Goal: Navigation & Orientation: Find specific page/section

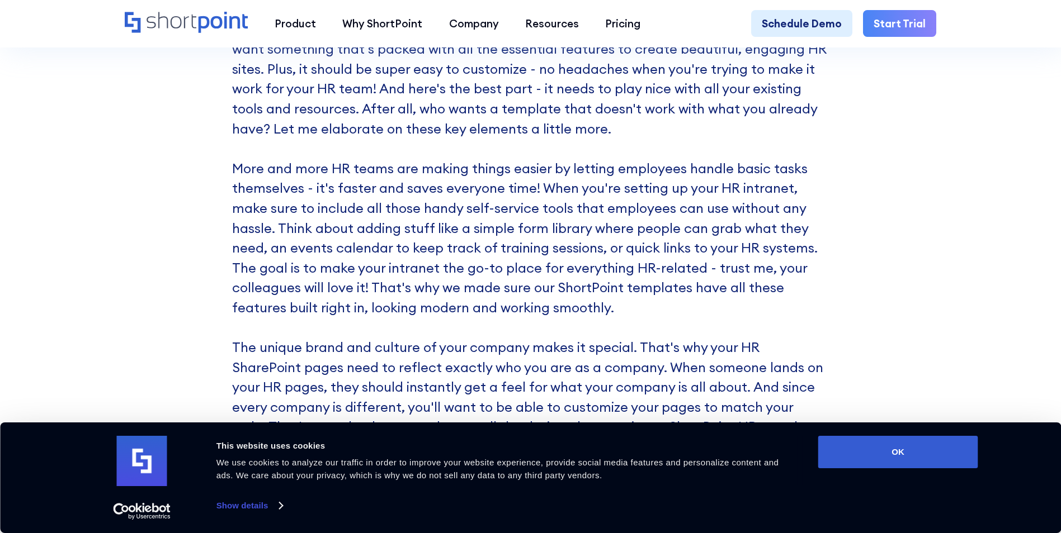
scroll to position [3417, 0]
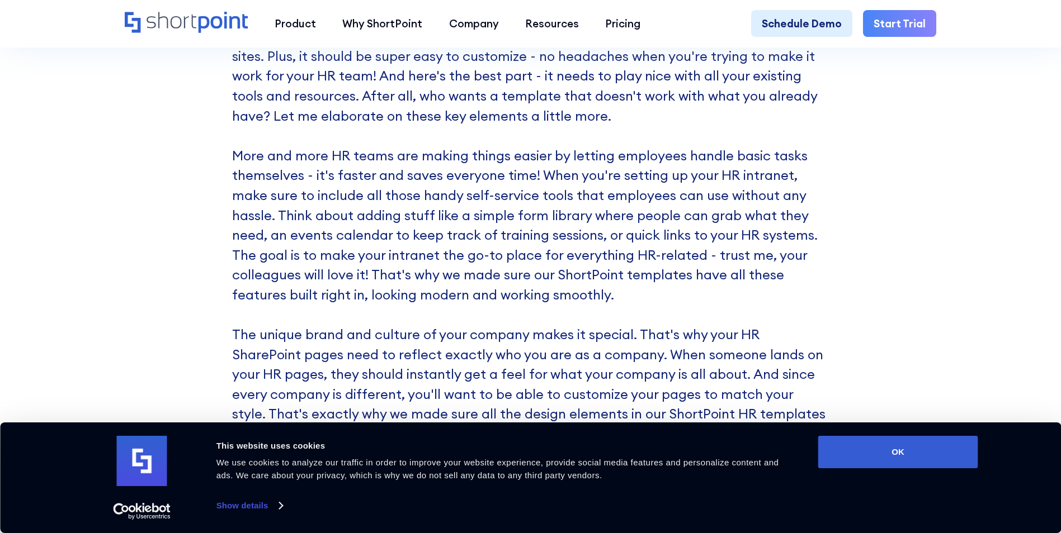
click at [249, 509] on link "Show details" at bounding box center [249, 506] width 66 height 17
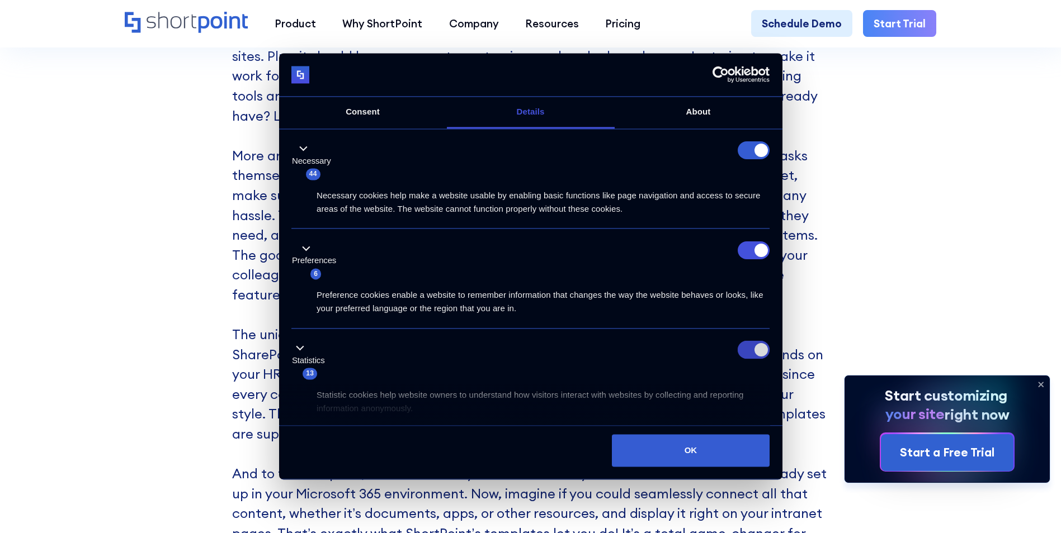
click at [749, 352] on input "Statistics" at bounding box center [754, 351] width 32 height 18
checkbox input "false"
click at [745, 249] on input "Preferences" at bounding box center [754, 251] width 32 height 18
checkbox input "false"
click at [746, 154] on form at bounding box center [754, 151] width 32 height 18
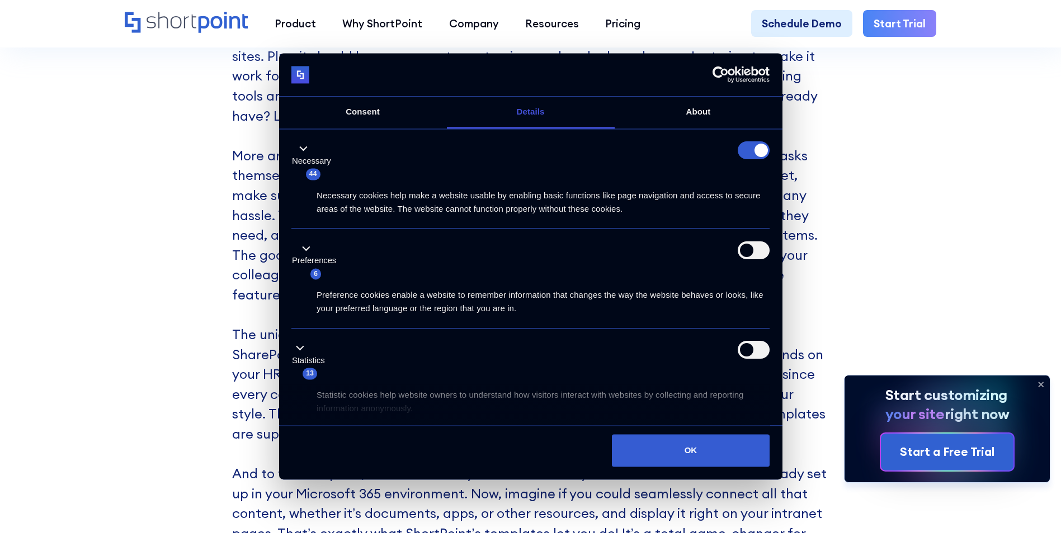
drag, startPoint x: 759, startPoint y: 147, endPoint x: 745, endPoint y: 147, distance: 14.0
click at [745, 147] on form at bounding box center [754, 151] width 32 height 18
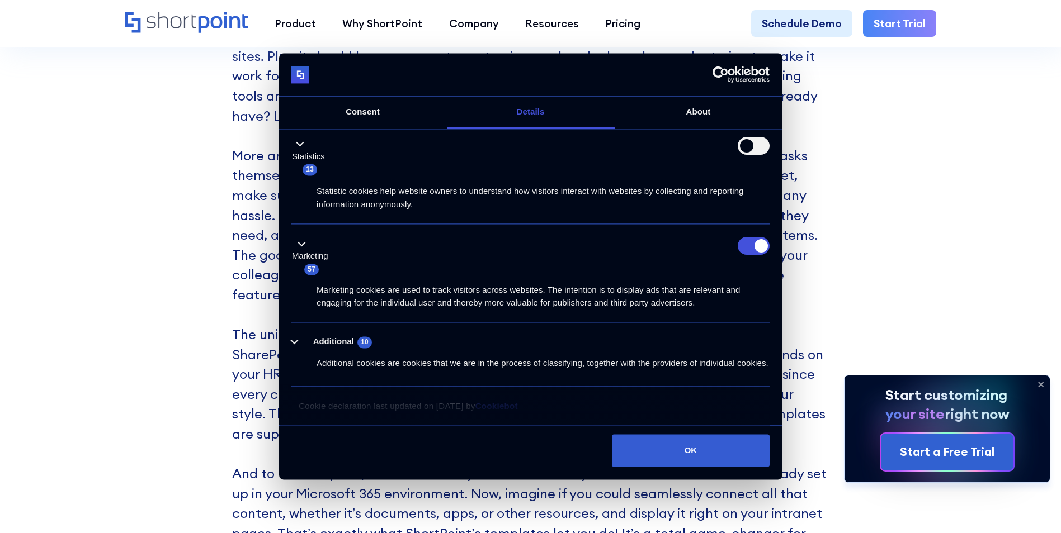
scroll to position [217, 0]
click at [747, 237] on input "Marketing" at bounding box center [754, 246] width 32 height 18
checkbox input "false"
click at [296, 336] on button "Additional 10" at bounding box center [334, 343] width 87 height 14
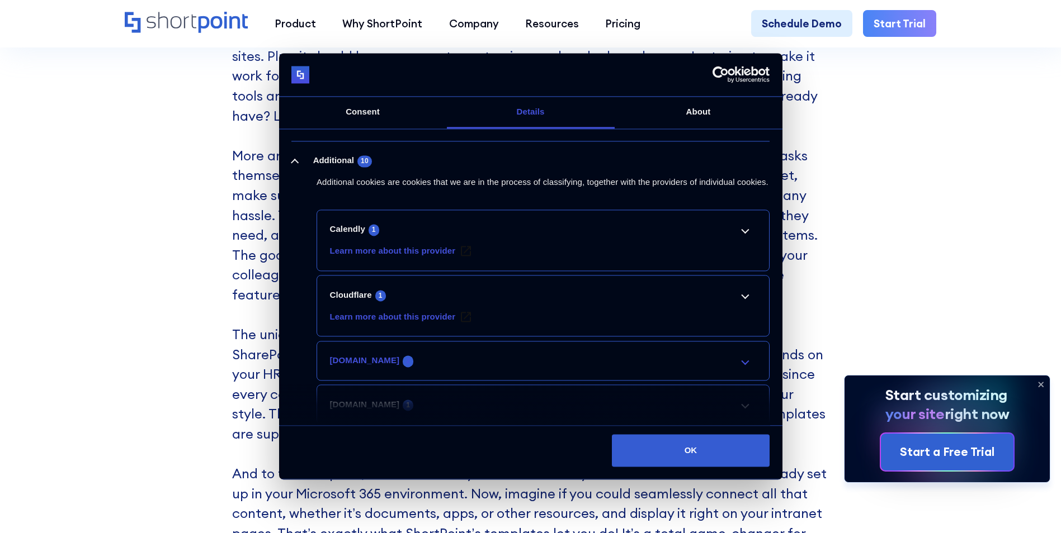
scroll to position [329, 0]
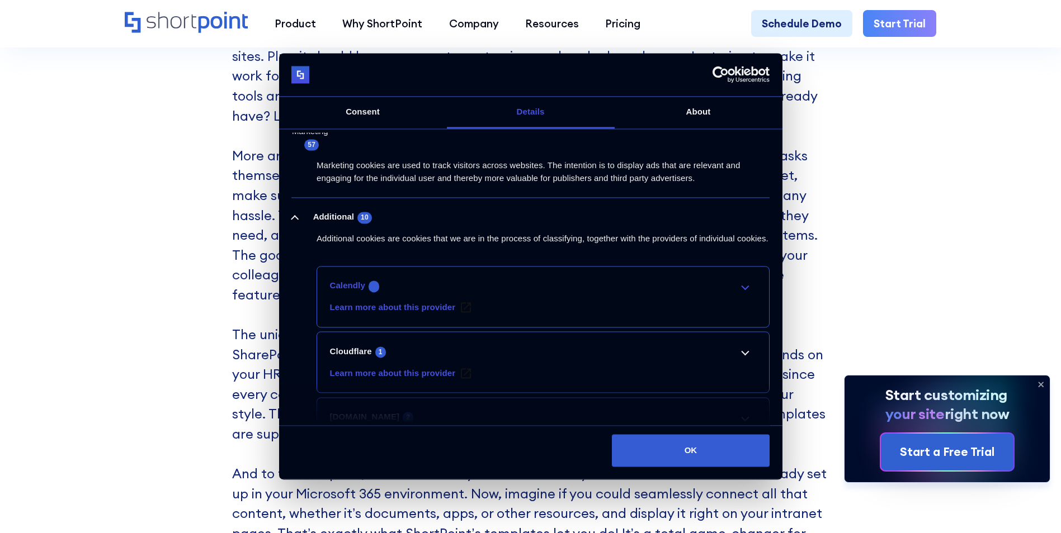
click at [739, 293] on link "Calendly 1" at bounding box center [543, 286] width 427 height 13
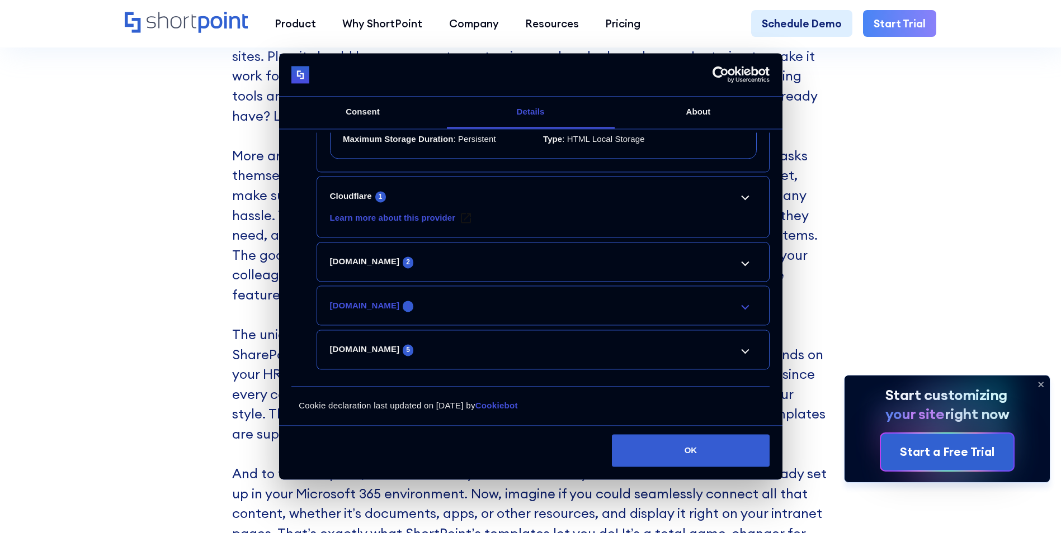
scroll to position [616, 0]
click at [672, 443] on button "OK" at bounding box center [691, 451] width 158 height 32
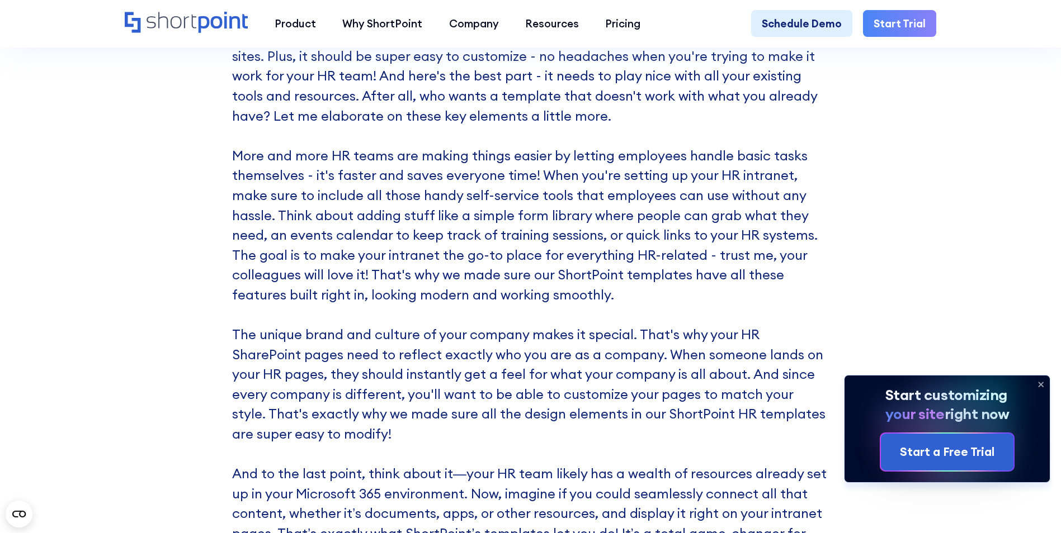
scroll to position [0, 0]
click at [1041, 384] on icon at bounding box center [1040, 385] width 4 height 4
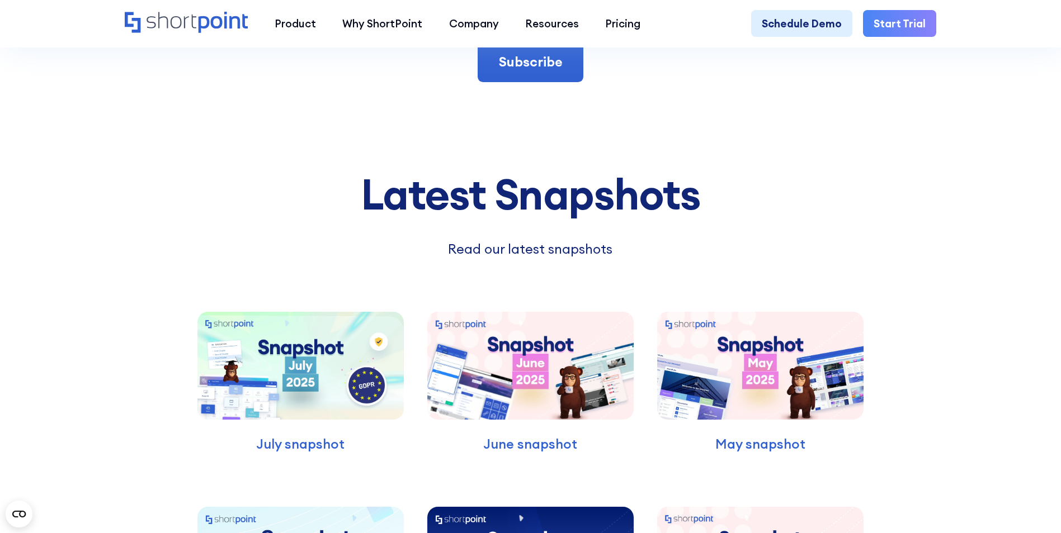
scroll to position [4536, 0]
